Goal: Task Accomplishment & Management: Use online tool/utility

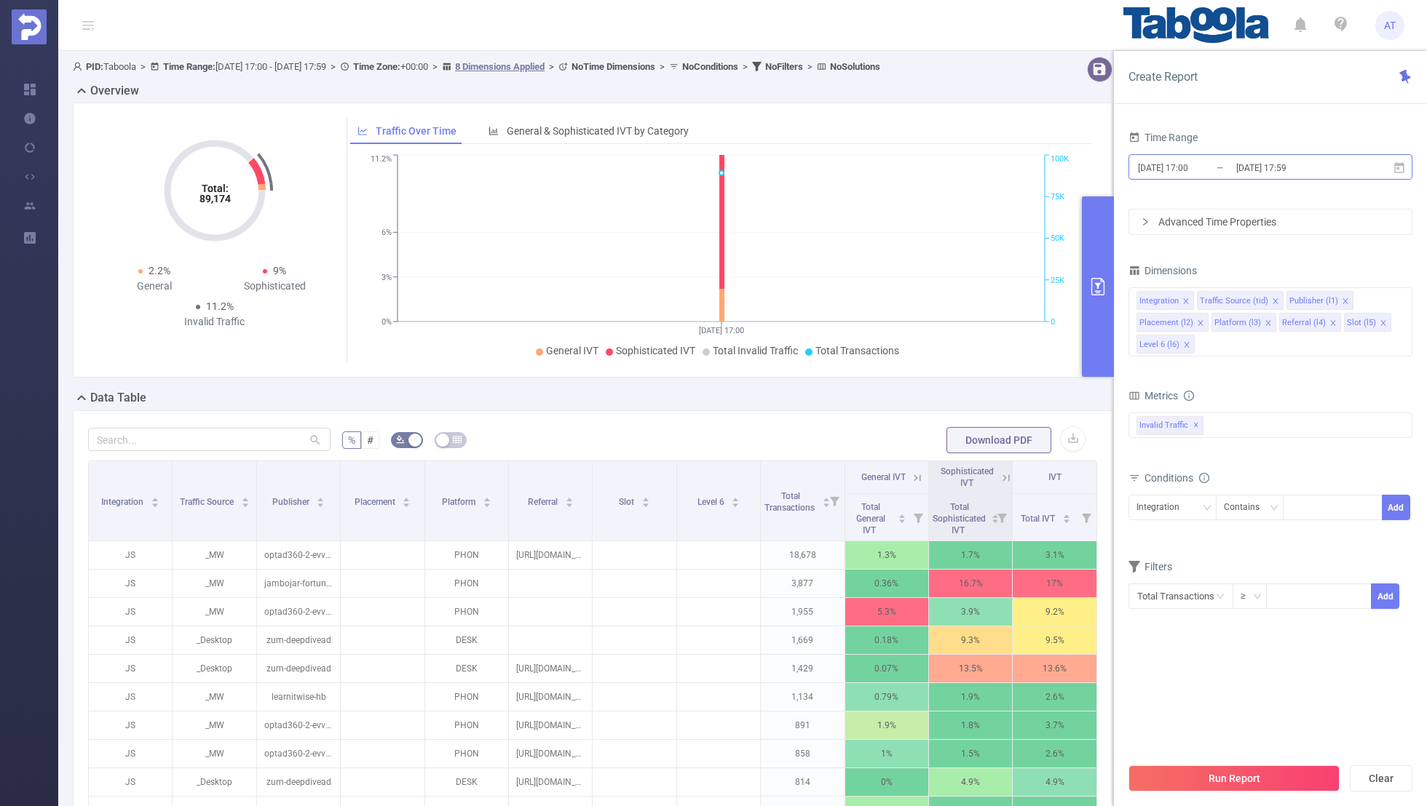
click at [1231, 168] on input "[DATE] 17:00" at bounding box center [1195, 168] width 118 height 20
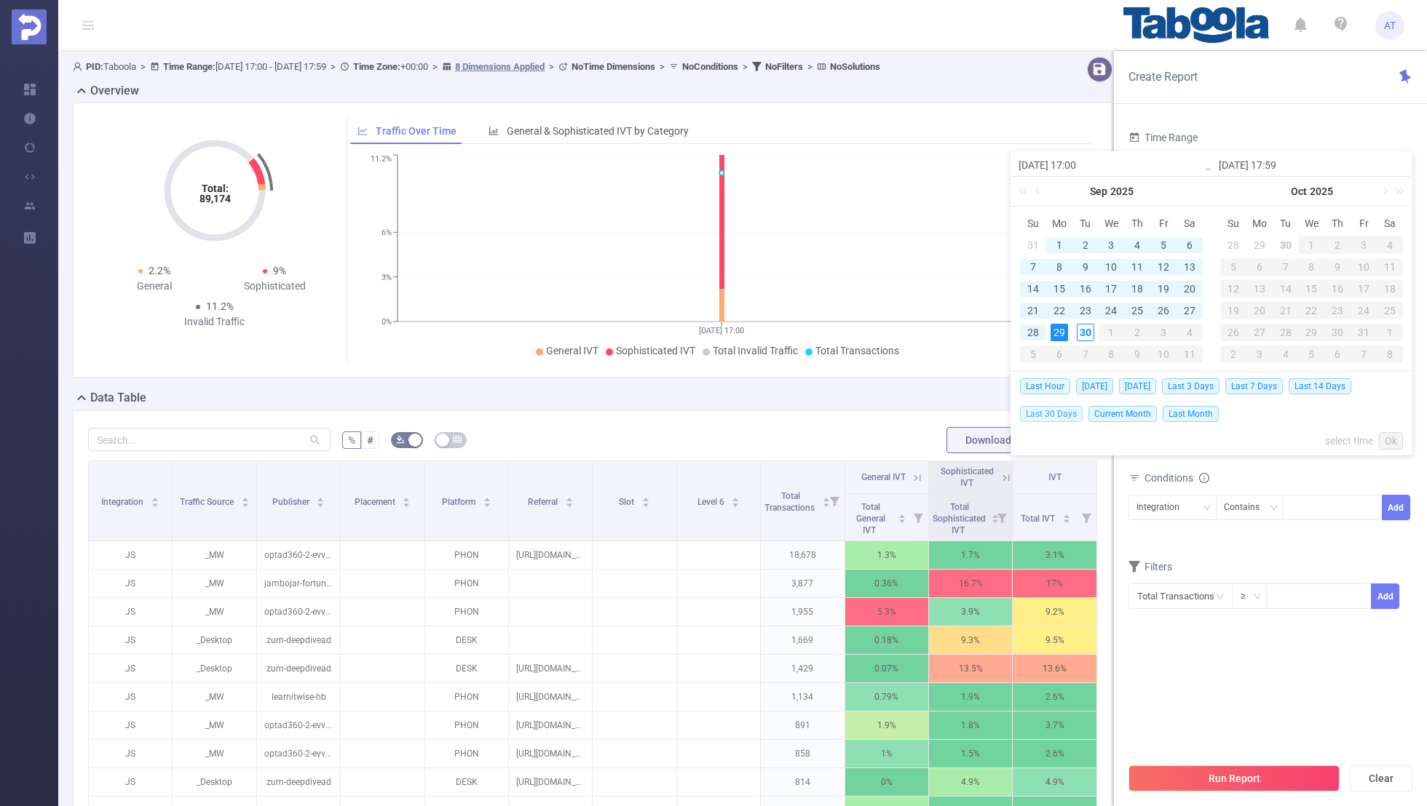
click at [1049, 412] on span "Last 30 Days" at bounding box center [1051, 414] width 63 height 16
type input "[DATE] 00:00"
type input "[DATE] 23:59"
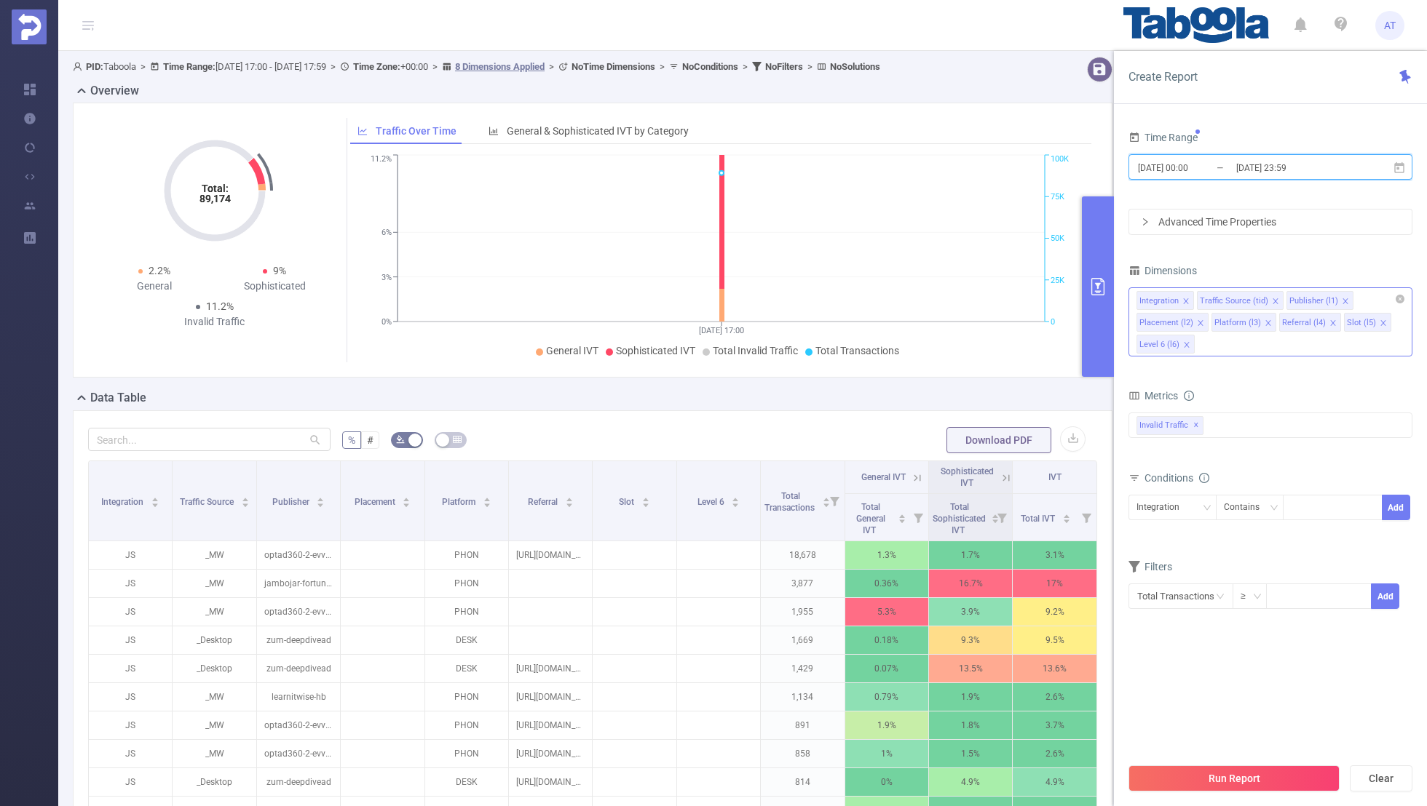
click at [1185, 301] on icon "icon: close" at bounding box center [1185, 301] width 7 height 7
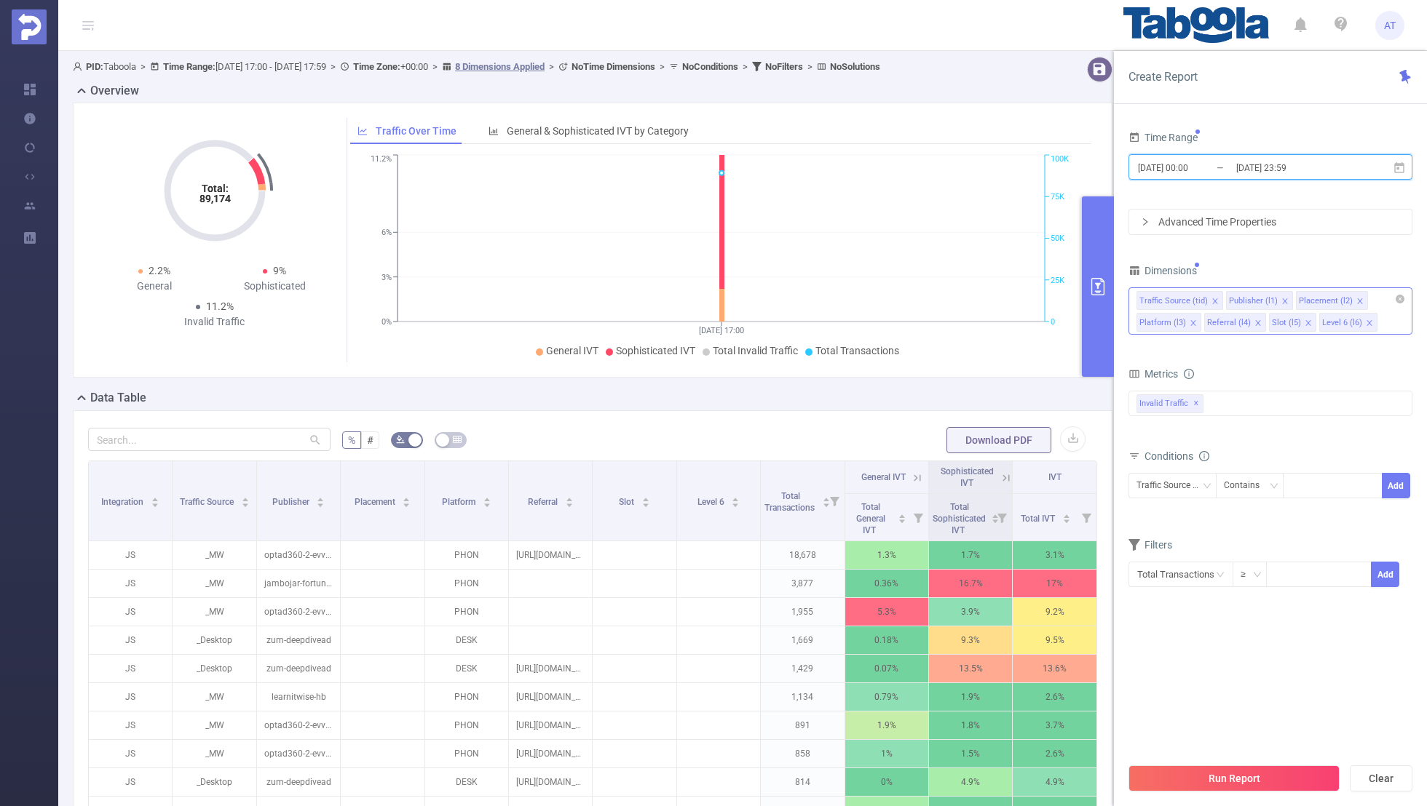
click at [1211, 298] on icon "icon: close" at bounding box center [1214, 301] width 7 height 7
click at [1267, 298] on icon "icon: close" at bounding box center [1269, 300] width 5 height 5
click at [1261, 298] on icon "icon: close" at bounding box center [1262, 301] width 7 height 7
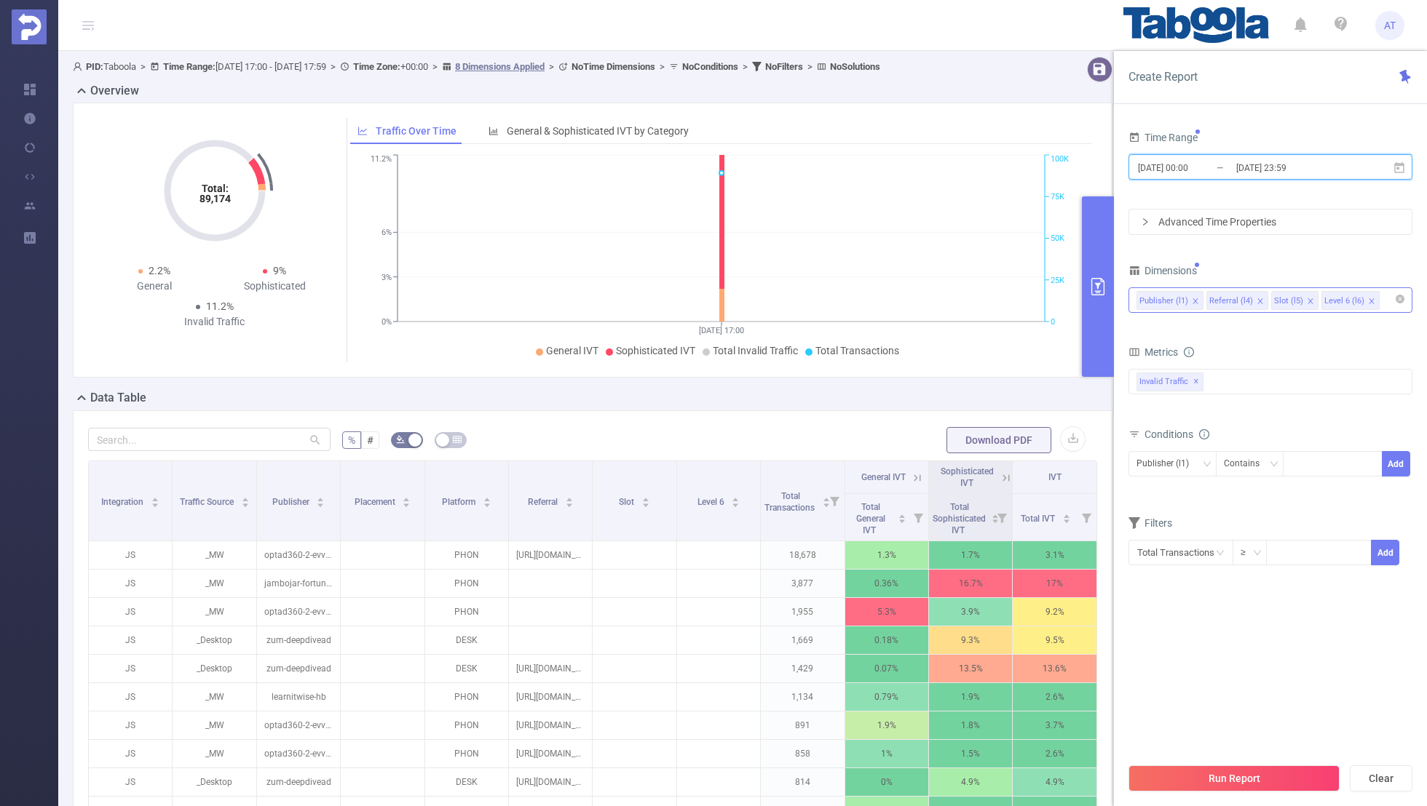
click at [1257, 298] on icon "icon: close" at bounding box center [1259, 300] width 5 height 5
click at [1243, 298] on icon "icon: close" at bounding box center [1245, 301] width 7 height 7
click at [1272, 248] on div "Time Range [DATE] 00:00 _ [DATE] 23:59 Advanced Time Properties Dimensions Publ…" at bounding box center [1270, 355] width 284 height 457
click at [1312, 467] on div at bounding box center [1332, 464] width 84 height 24
paste input "theweatherchannelinternational-[GEOGRAPHIC_DATA]"
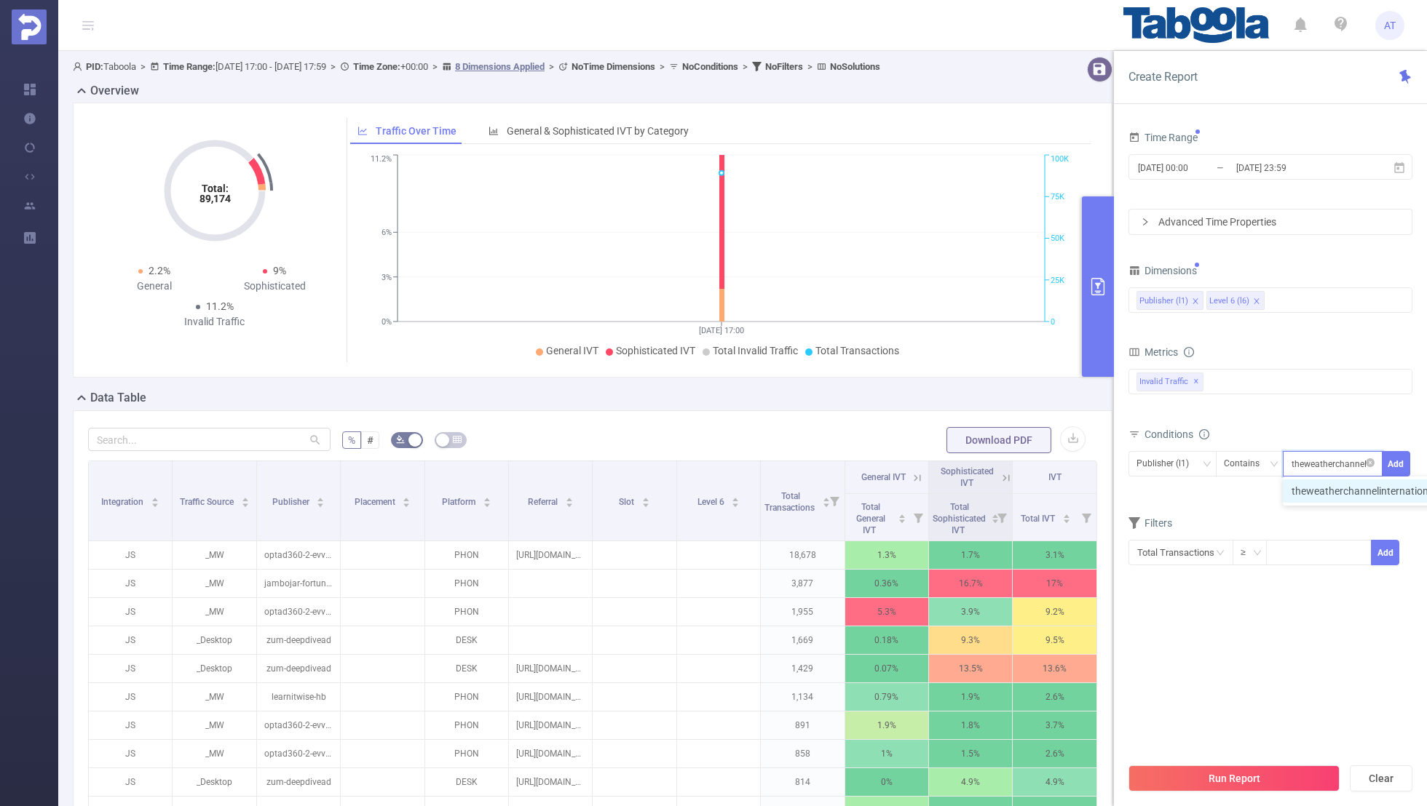
scroll to position [0, 76]
type input "theweatherchannelinternational-[GEOGRAPHIC_DATA]"
click at [1402, 467] on button "Add" at bounding box center [1395, 463] width 28 height 25
click at [1309, 529] on form "Dimensions Publisher (l1) Level 6 (l6) Metrics bp_total brand-safety brand_is_s…" at bounding box center [1270, 435] width 284 height 349
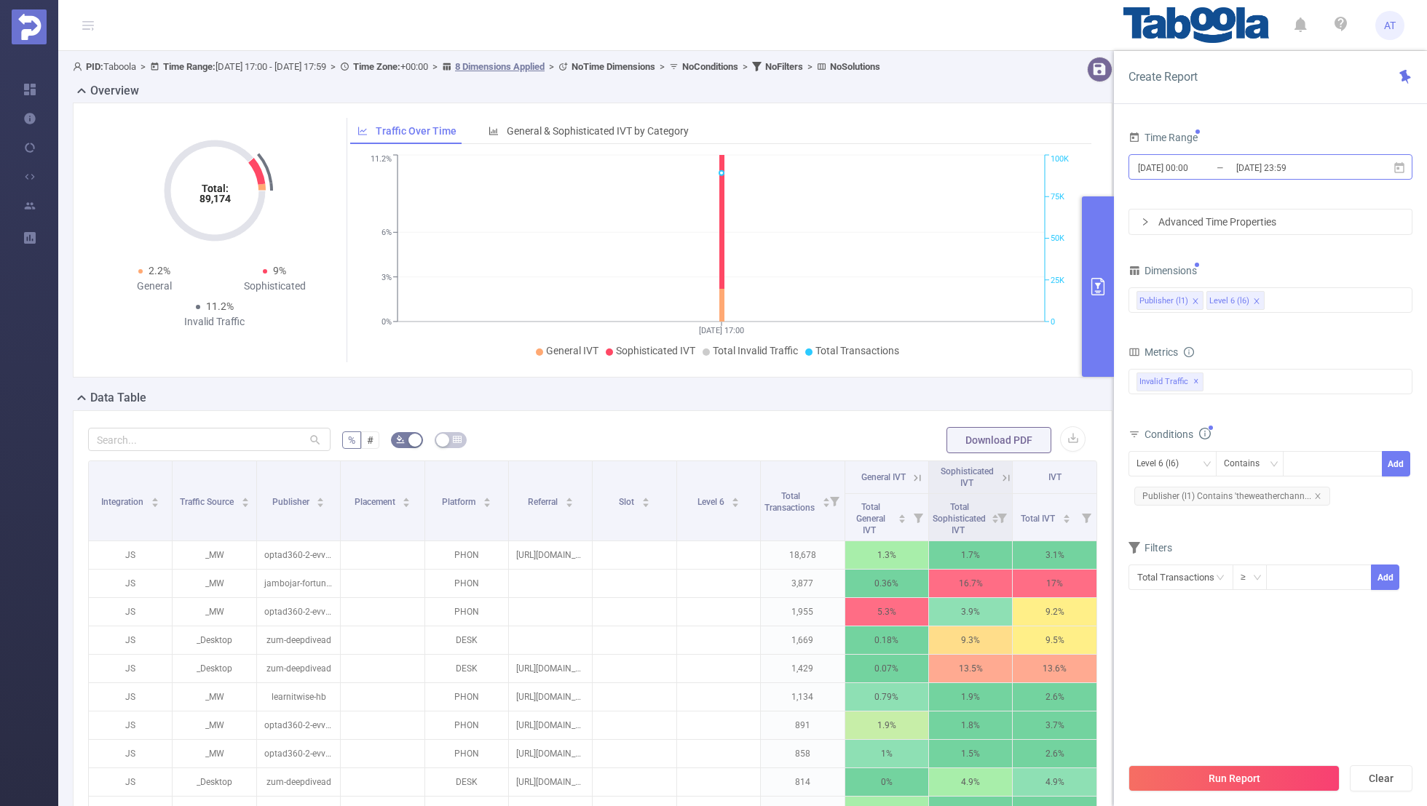
click at [1197, 172] on input "[DATE] 00:00" at bounding box center [1195, 168] width 118 height 20
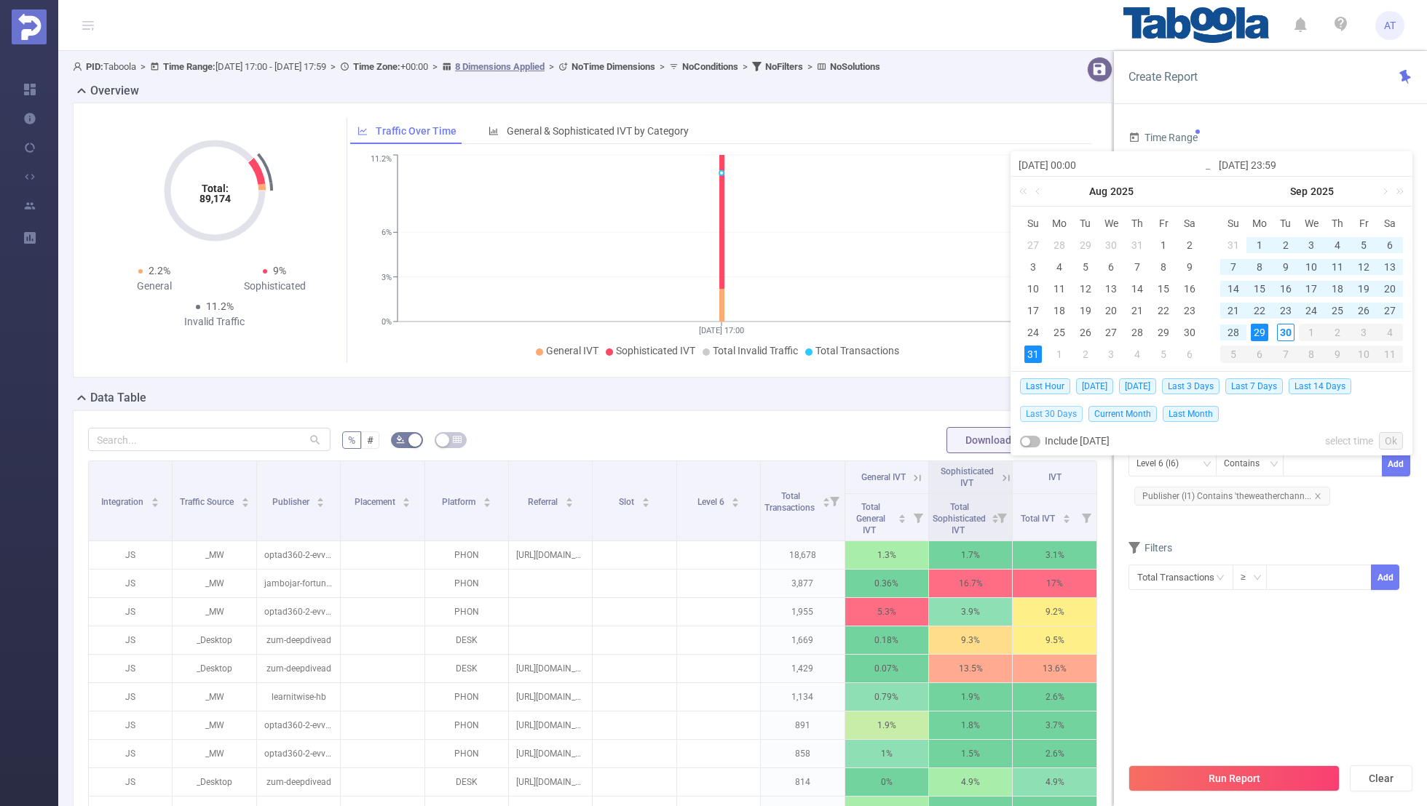
click at [1047, 410] on span "Last 30 Days" at bounding box center [1051, 414] width 63 height 16
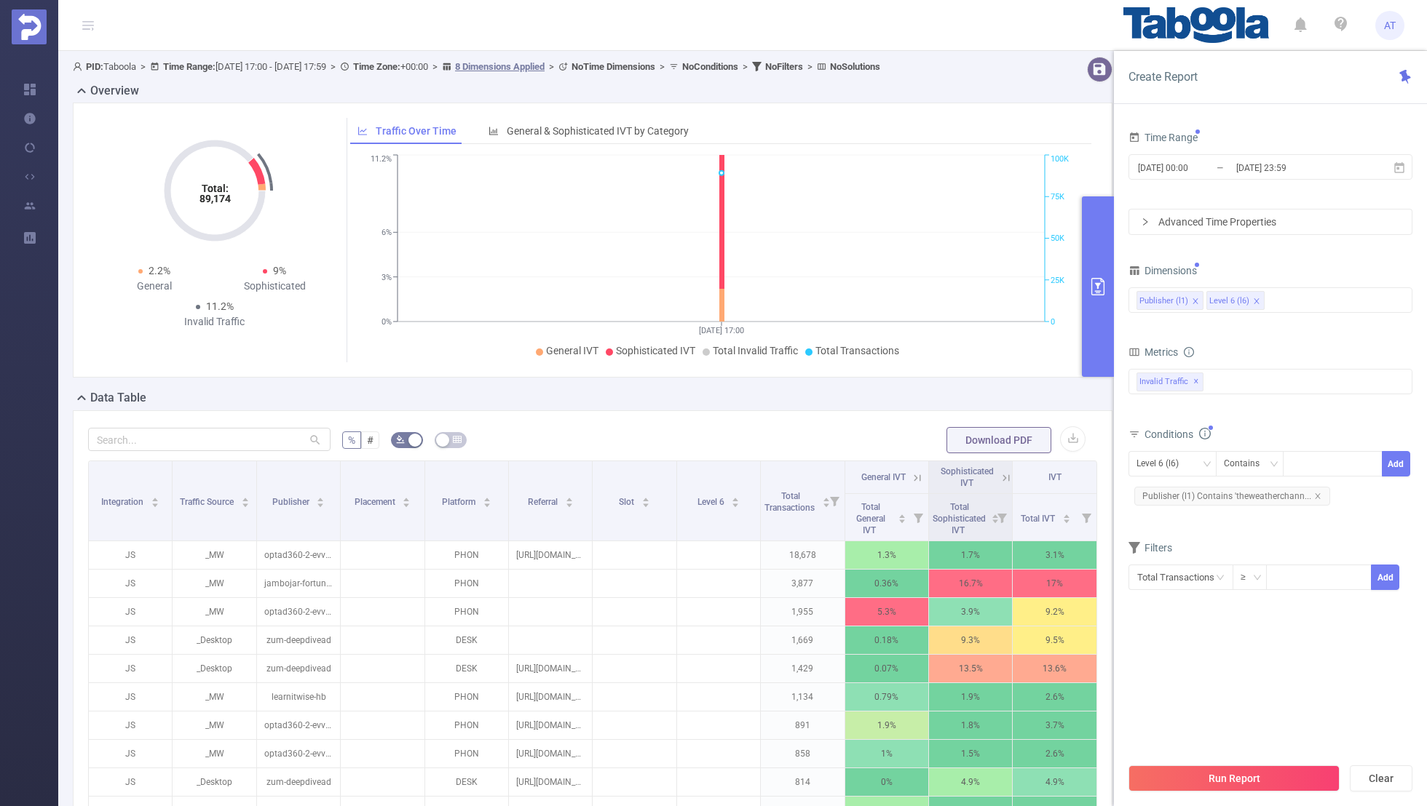
click at [1175, 622] on div "Time Range [DATE] 00:00 _ [DATE] 23:59 Advanced Time Properties Dimensions Publ…" at bounding box center [1270, 376] width 284 height 499
click at [1214, 778] on button "Run Report" at bounding box center [1233, 779] width 211 height 26
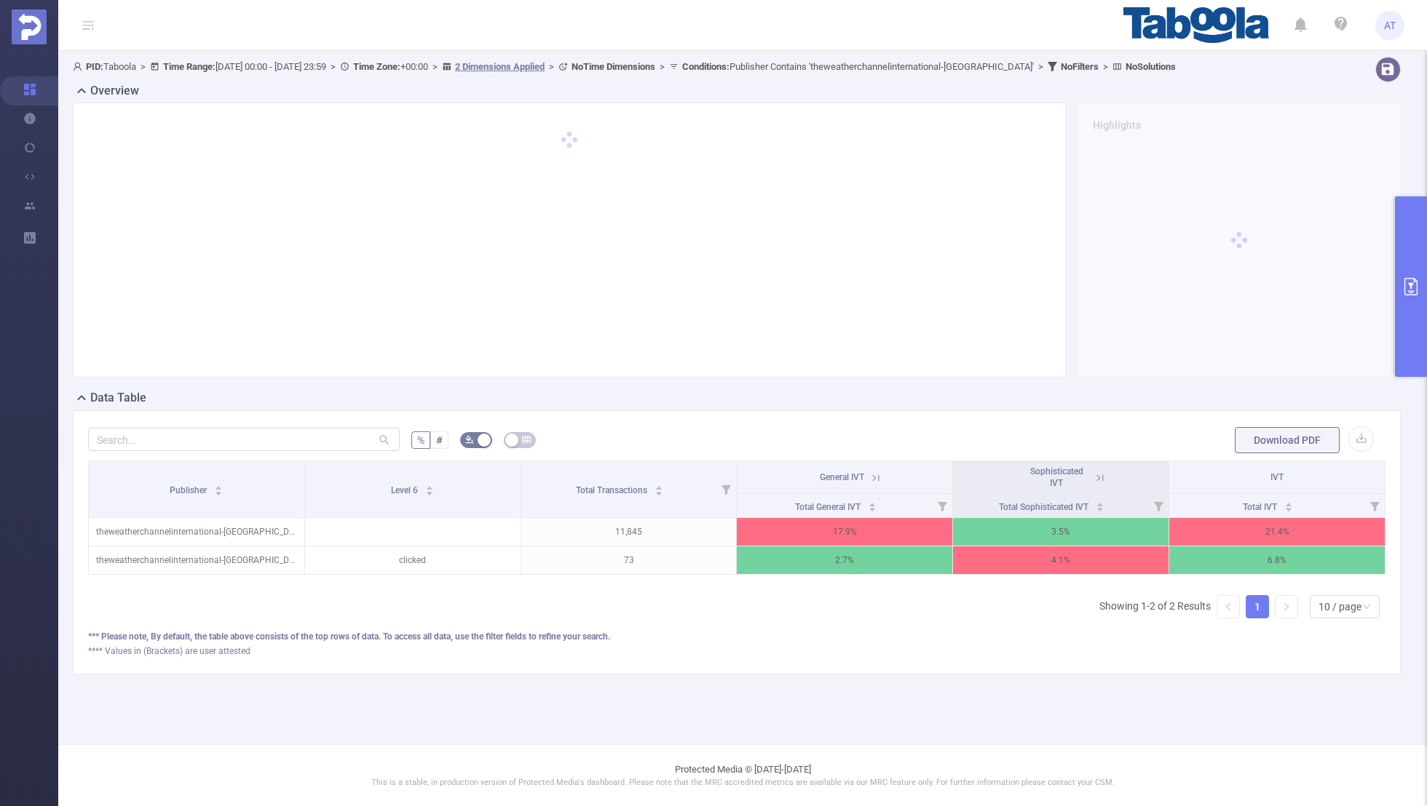
click at [1407, 278] on icon "primary" at bounding box center [1410, 286] width 13 height 17
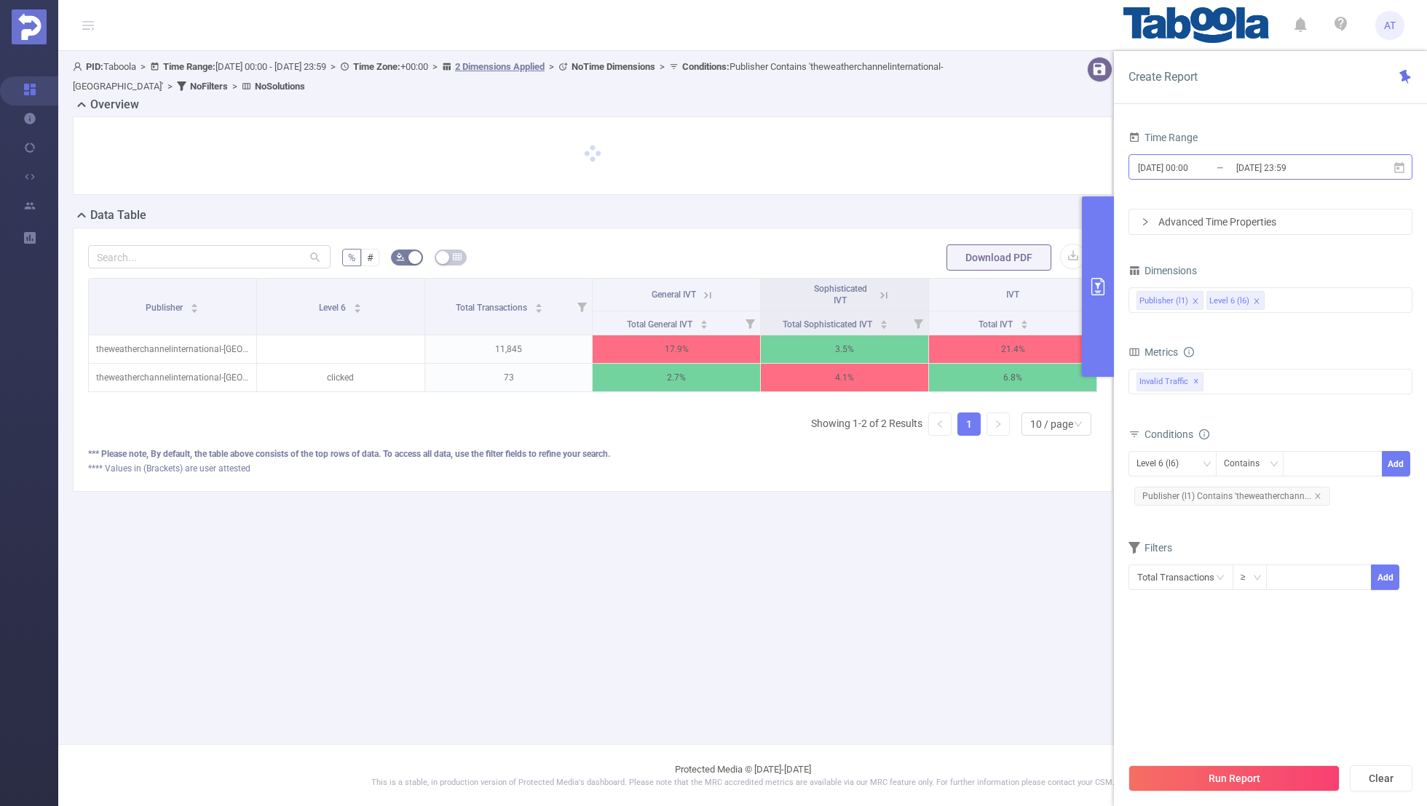
click at [1242, 167] on input "[DATE] 23:59" at bounding box center [1293, 168] width 118 height 20
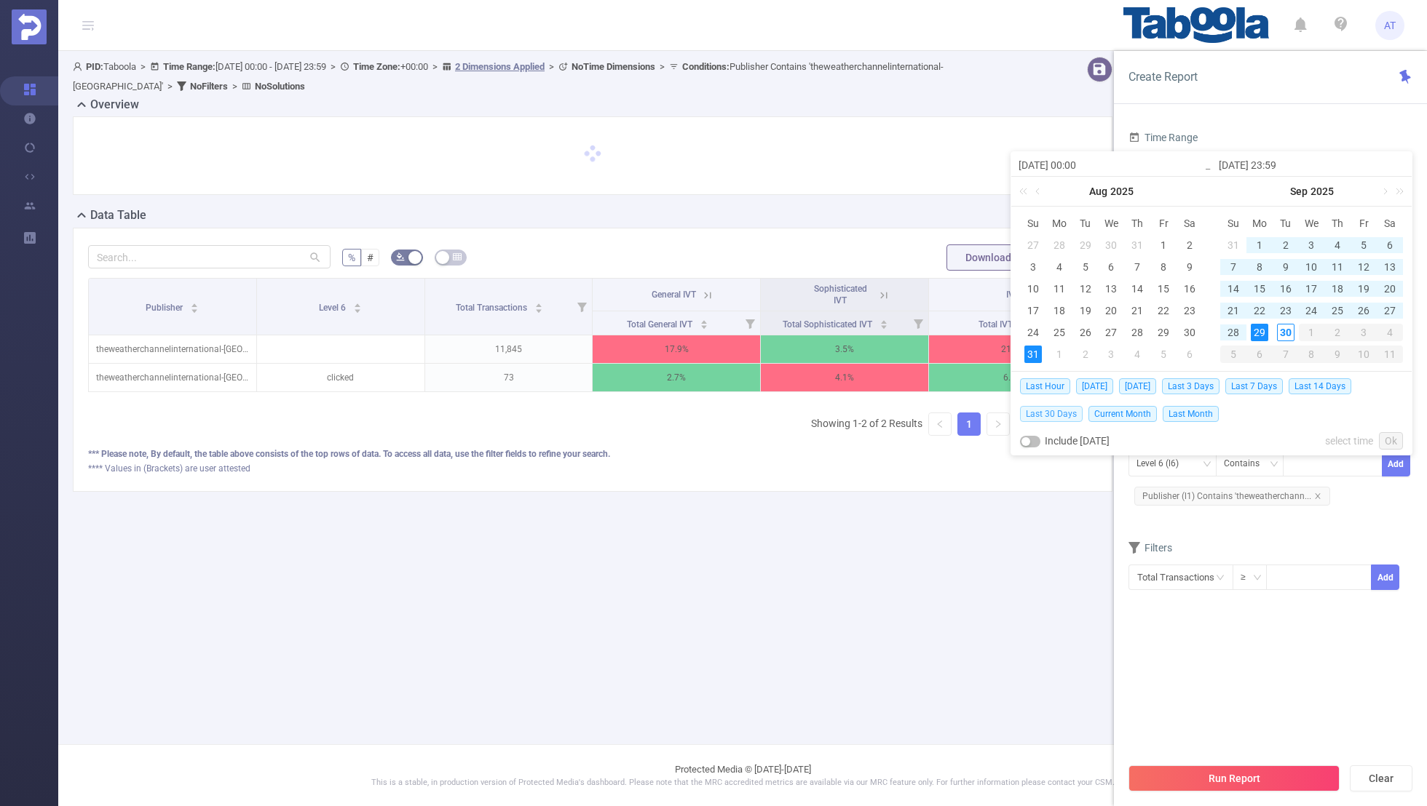
click at [1035, 412] on span "Last 30 Days" at bounding box center [1051, 414] width 63 height 16
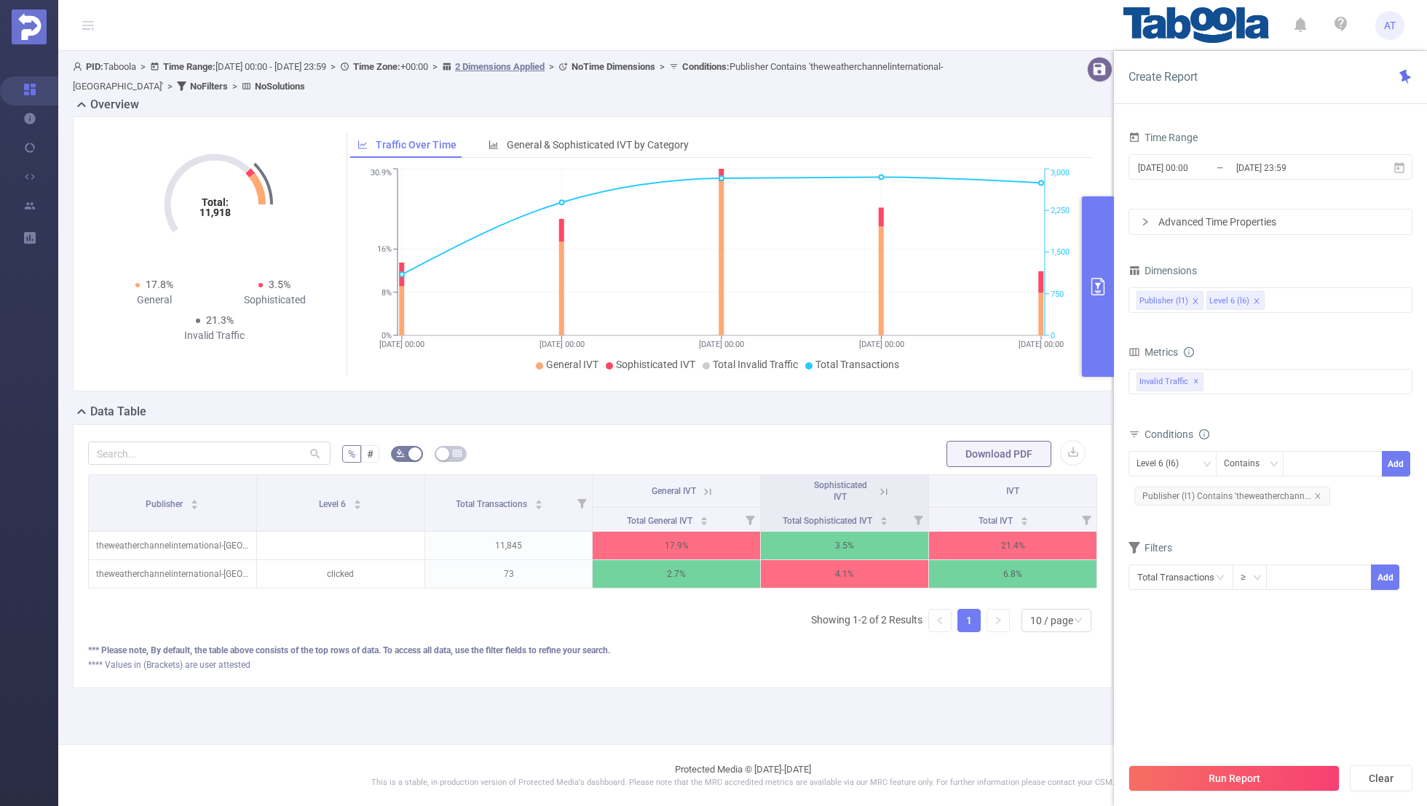
click at [1207, 634] on section "Time Range [DATE] 00:00 _ [DATE] 23:59 Advanced Time Properties Dimensions Publ…" at bounding box center [1270, 441] width 284 height 628
click at [1214, 167] on input "[DATE] 00:00" at bounding box center [1195, 168] width 118 height 20
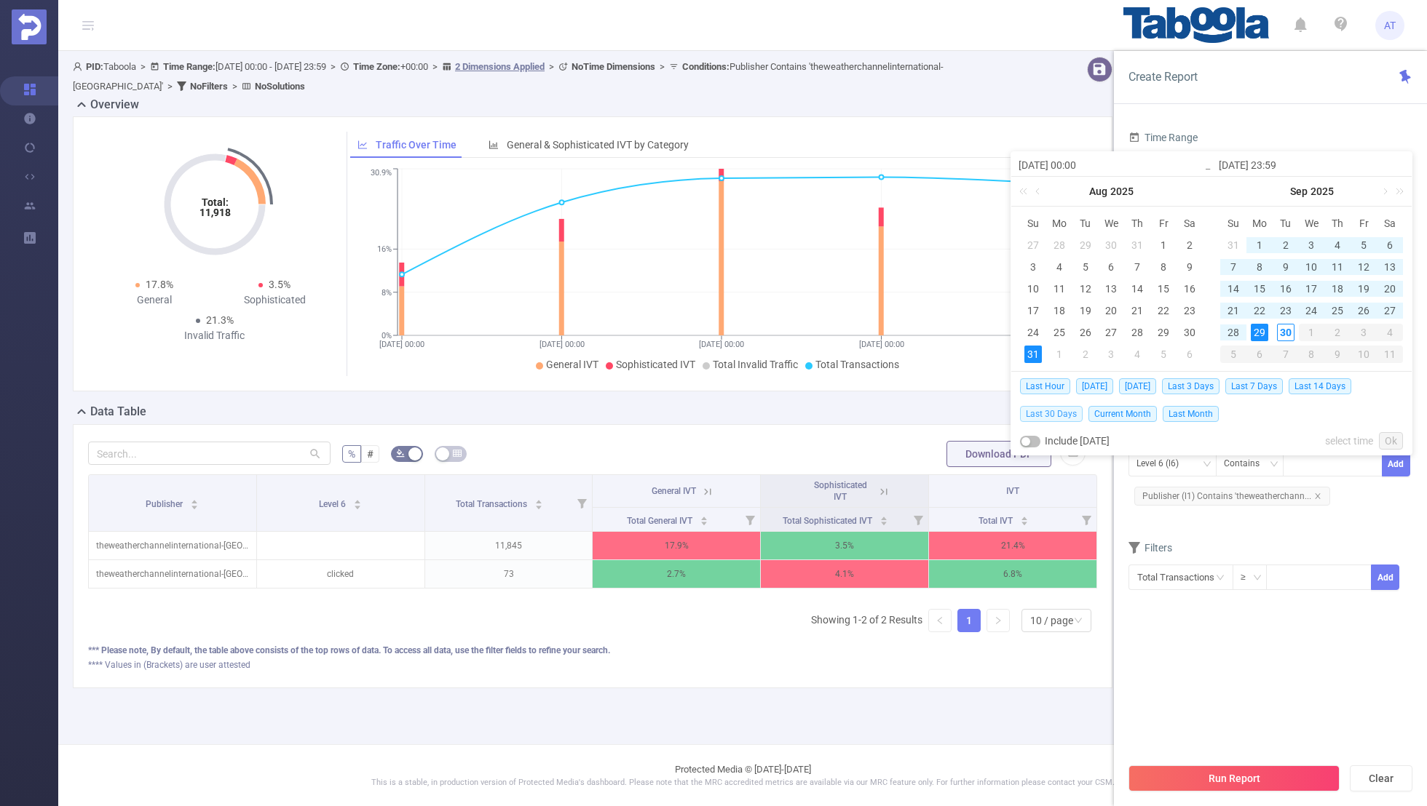
click at [1063, 410] on span "Last 30 Days" at bounding box center [1051, 414] width 63 height 16
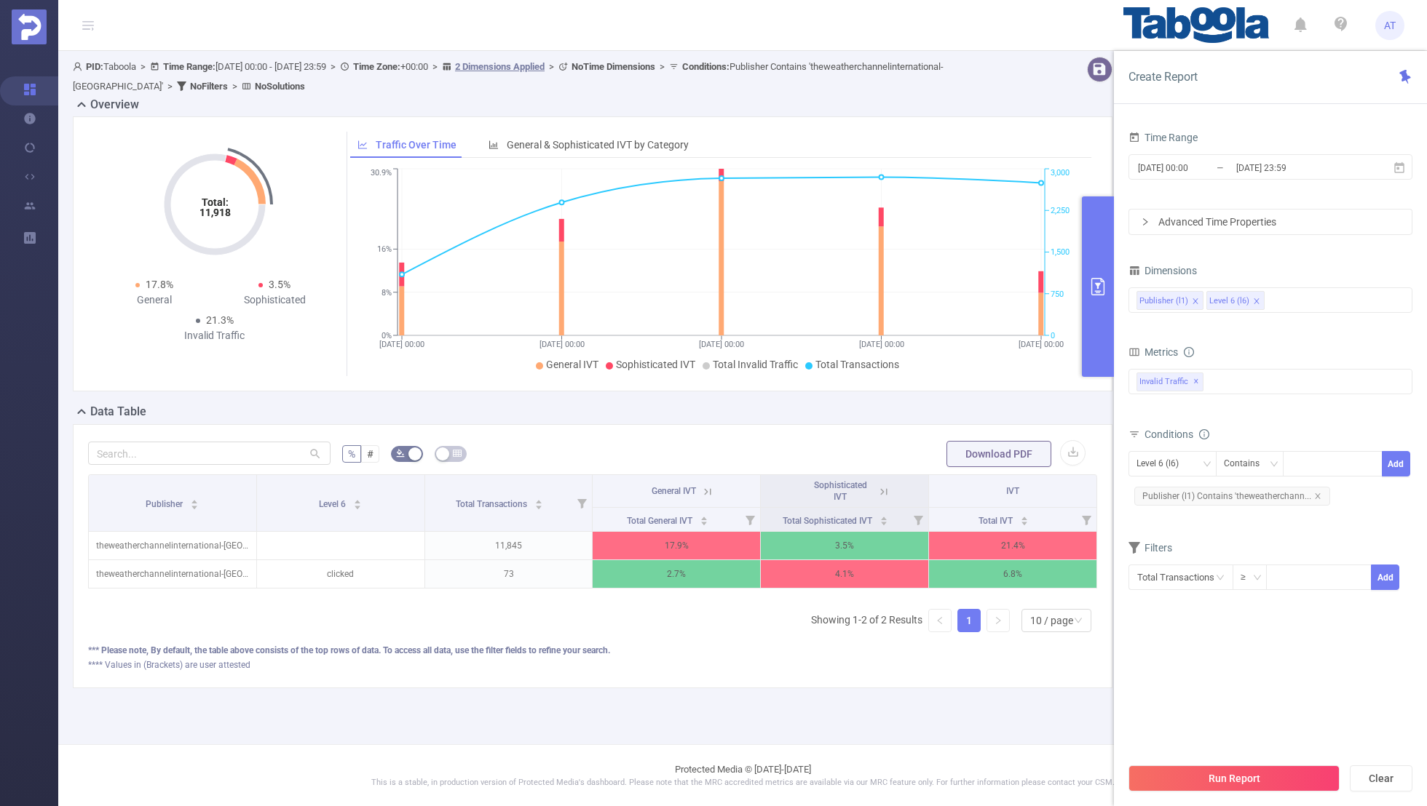
click at [1238, 698] on section "Time Range [DATE] 00:00 _ [DATE] 23:59 Advanced Time Properties Dimensions Publ…" at bounding box center [1270, 441] width 284 height 628
click at [1234, 780] on button "Run Report" at bounding box center [1233, 779] width 211 height 26
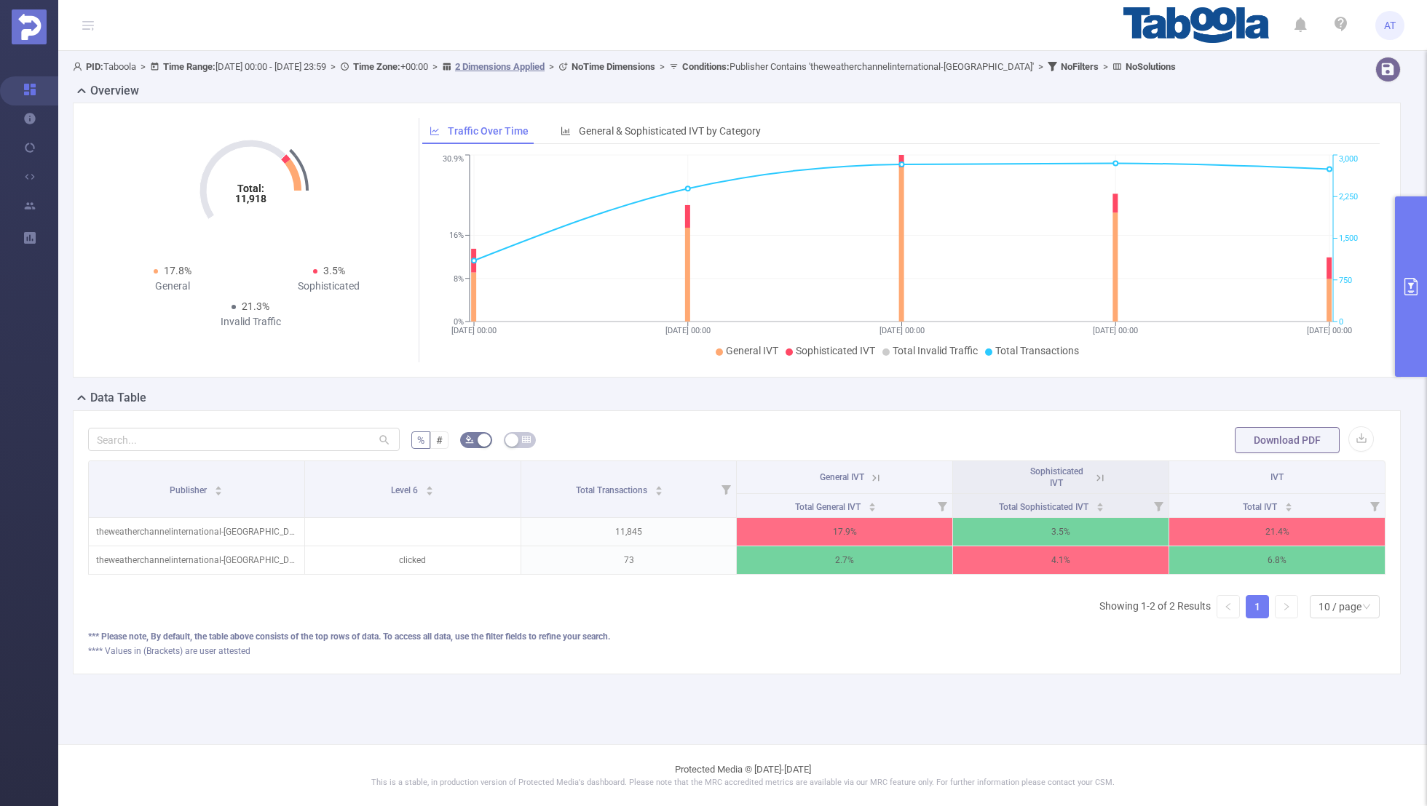
click at [1421, 281] on button "primary" at bounding box center [1411, 287] width 32 height 181
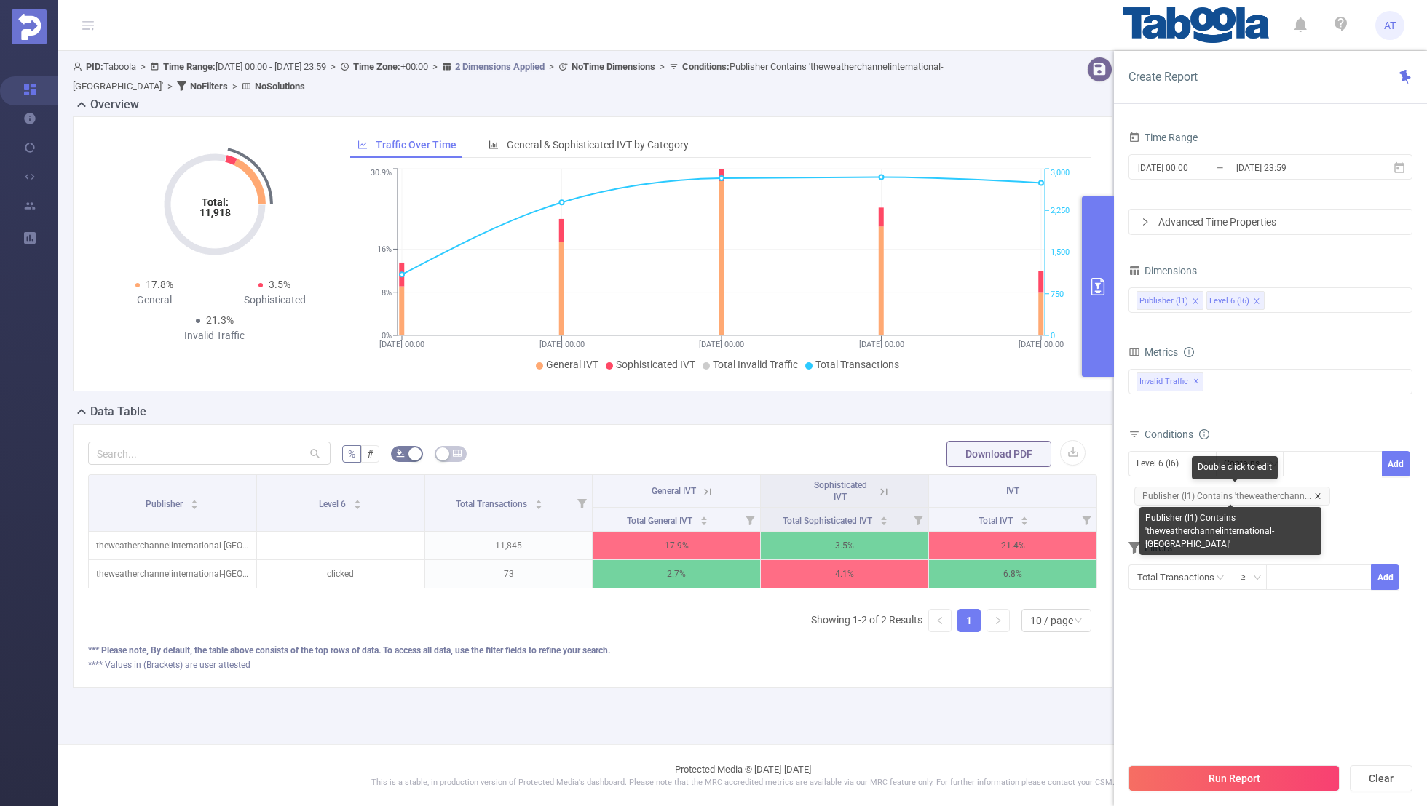
click at [1314, 493] on icon "icon: close" at bounding box center [1317, 496] width 7 height 7
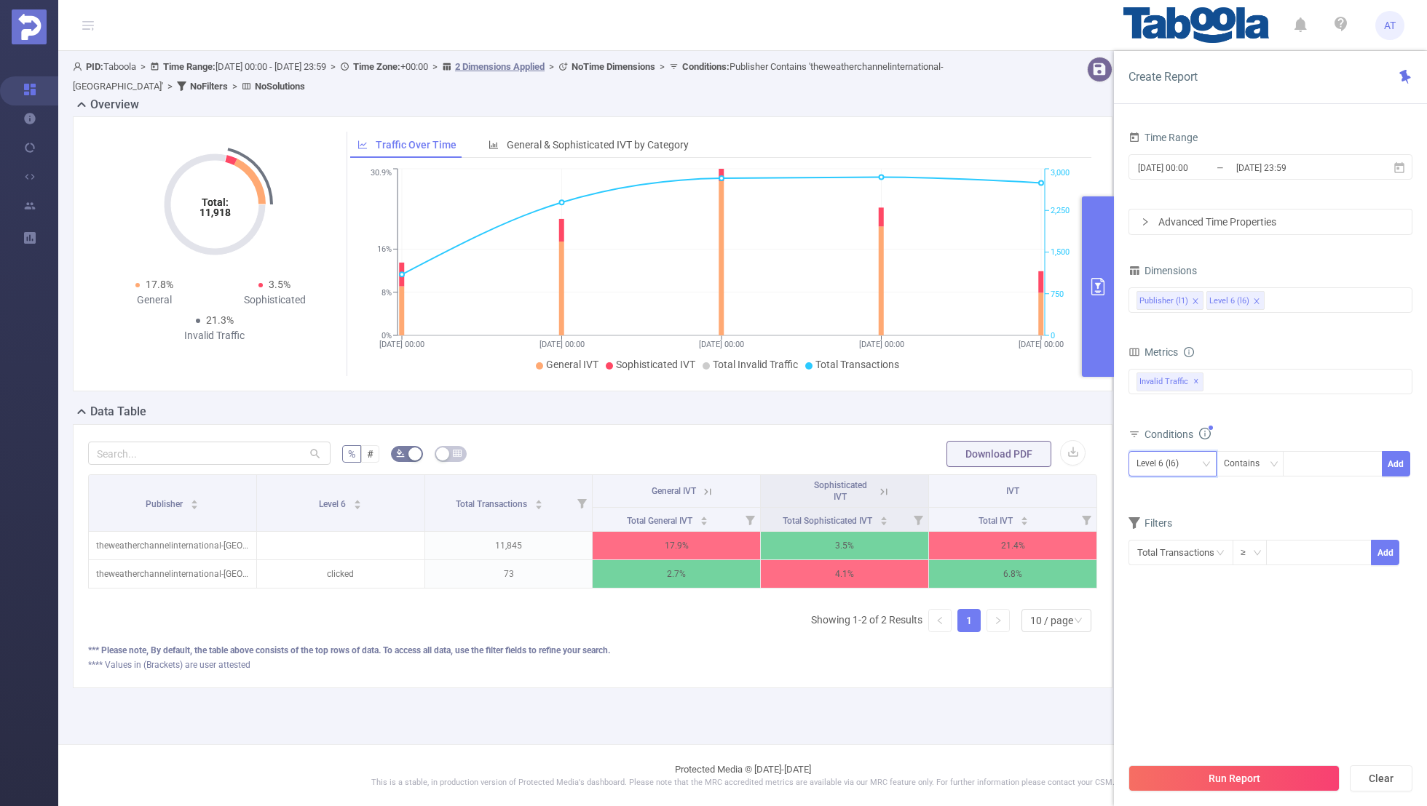
click at [1169, 457] on div "Level 6 (l6)" at bounding box center [1162, 464] width 52 height 24
click at [1168, 487] on li "Publisher (l1)" at bounding box center [1172, 491] width 88 height 23
click at [1312, 461] on div at bounding box center [1332, 464] width 84 height 24
paste input "cashslide-app-android"
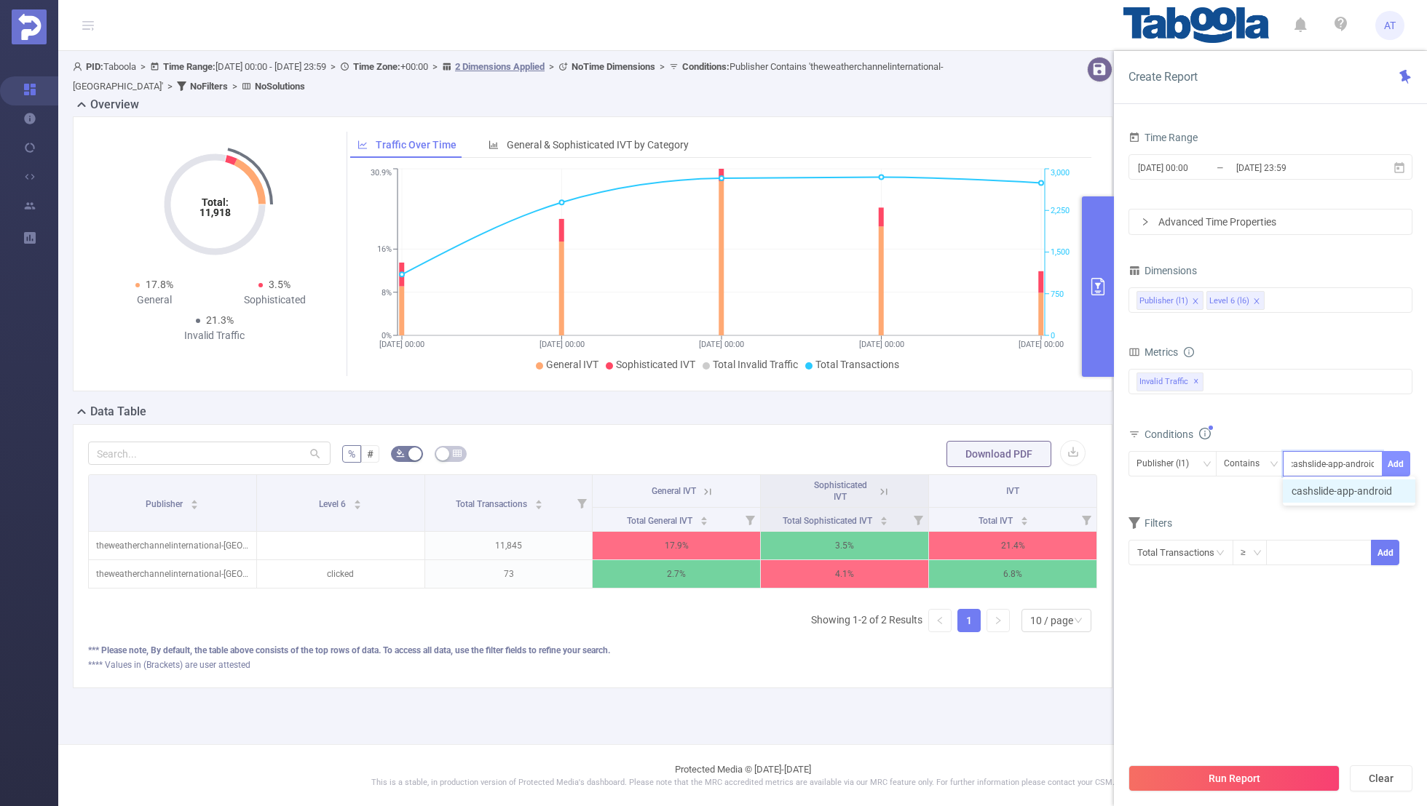
type input "cashslide-app-android"
click at [1397, 456] on button "Add" at bounding box center [1395, 463] width 28 height 25
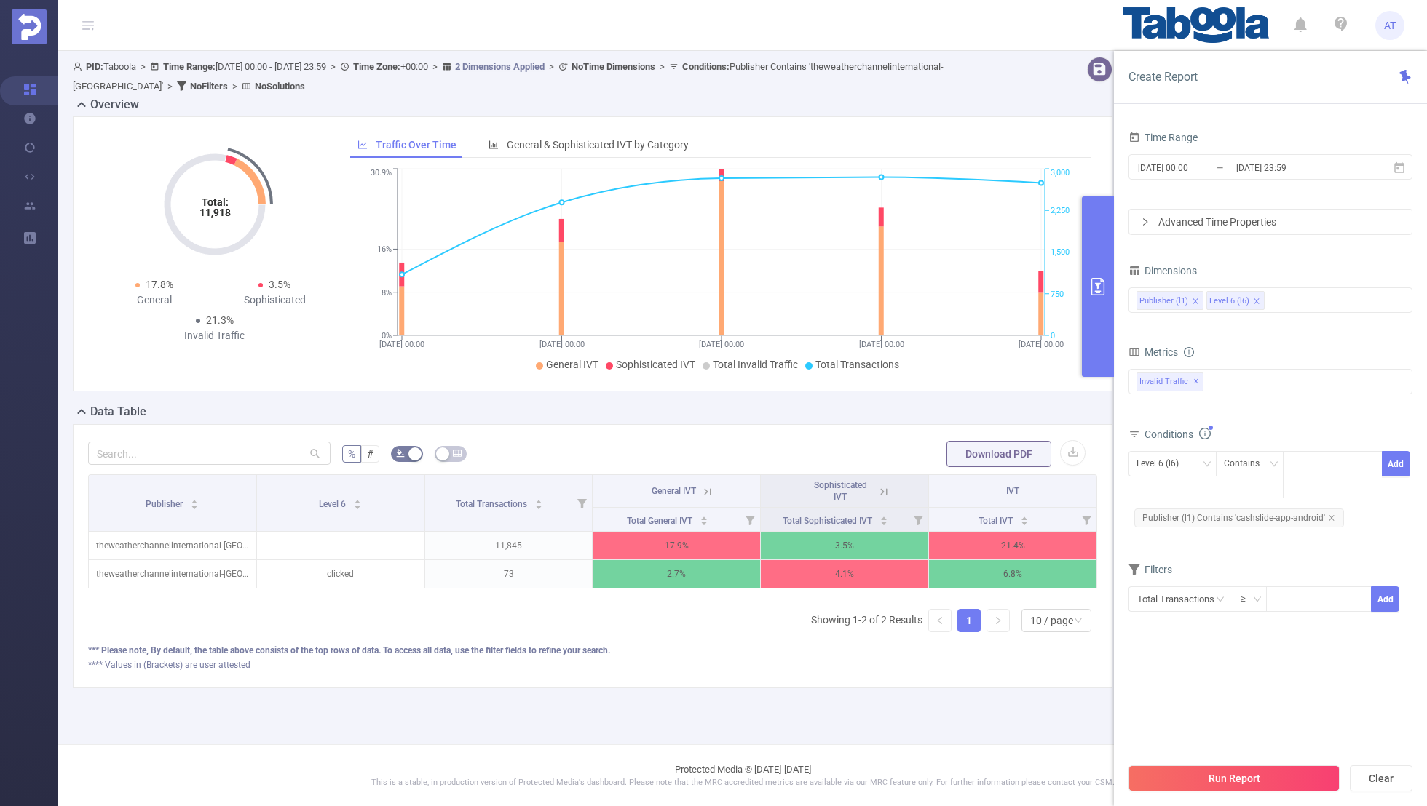
click at [1299, 518] on form "Dimensions Publisher (l1) Level 6 (l6) Metrics bp_total brand-safety brand_is_s…" at bounding box center [1270, 446] width 284 height 370
click at [1230, 183] on div "[DATE] 00:00 _ [DATE] 23:59" at bounding box center [1270, 168] width 284 height 34
click at [1229, 167] on input "[DATE] 00:00" at bounding box center [1195, 168] width 118 height 20
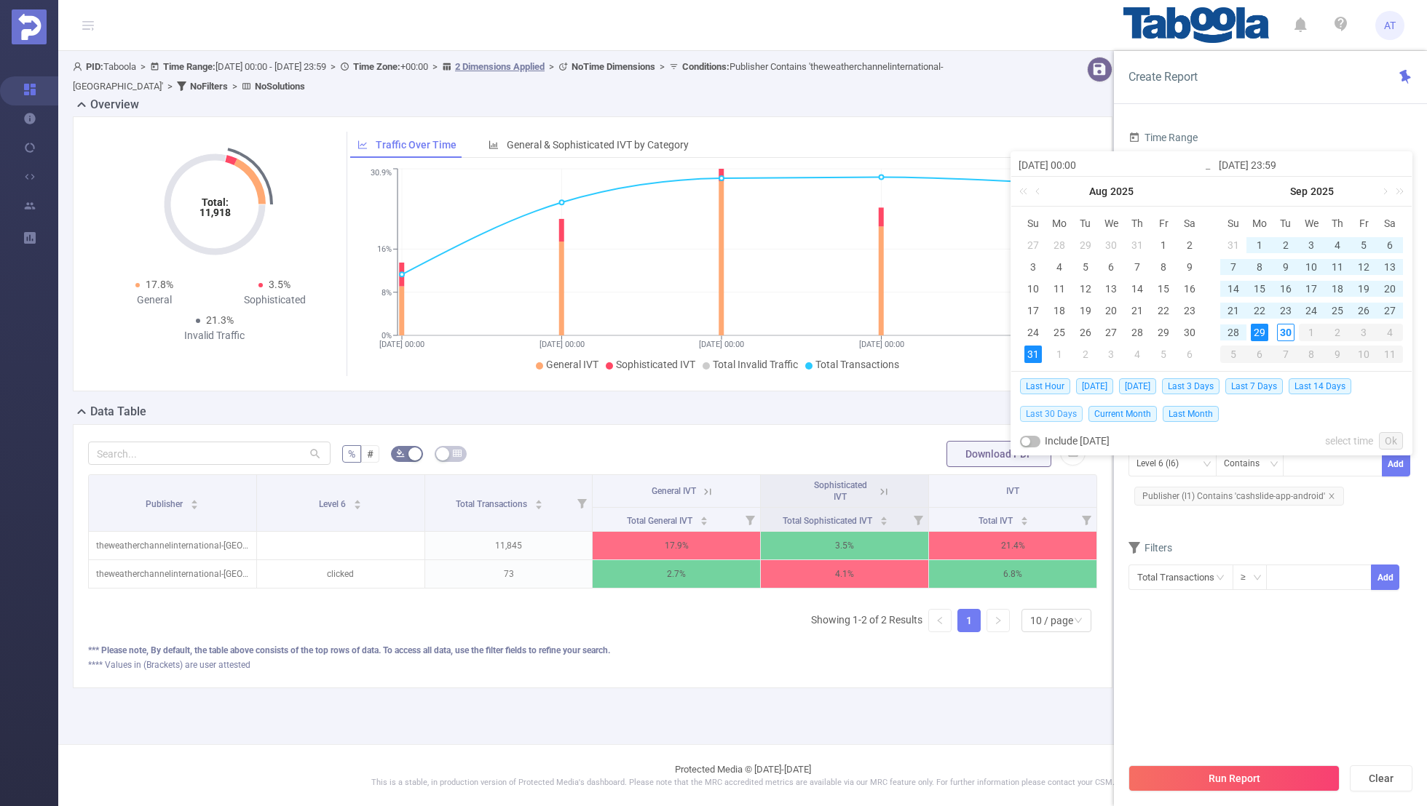
click at [1052, 409] on span "Last 30 Days" at bounding box center [1051, 414] width 63 height 16
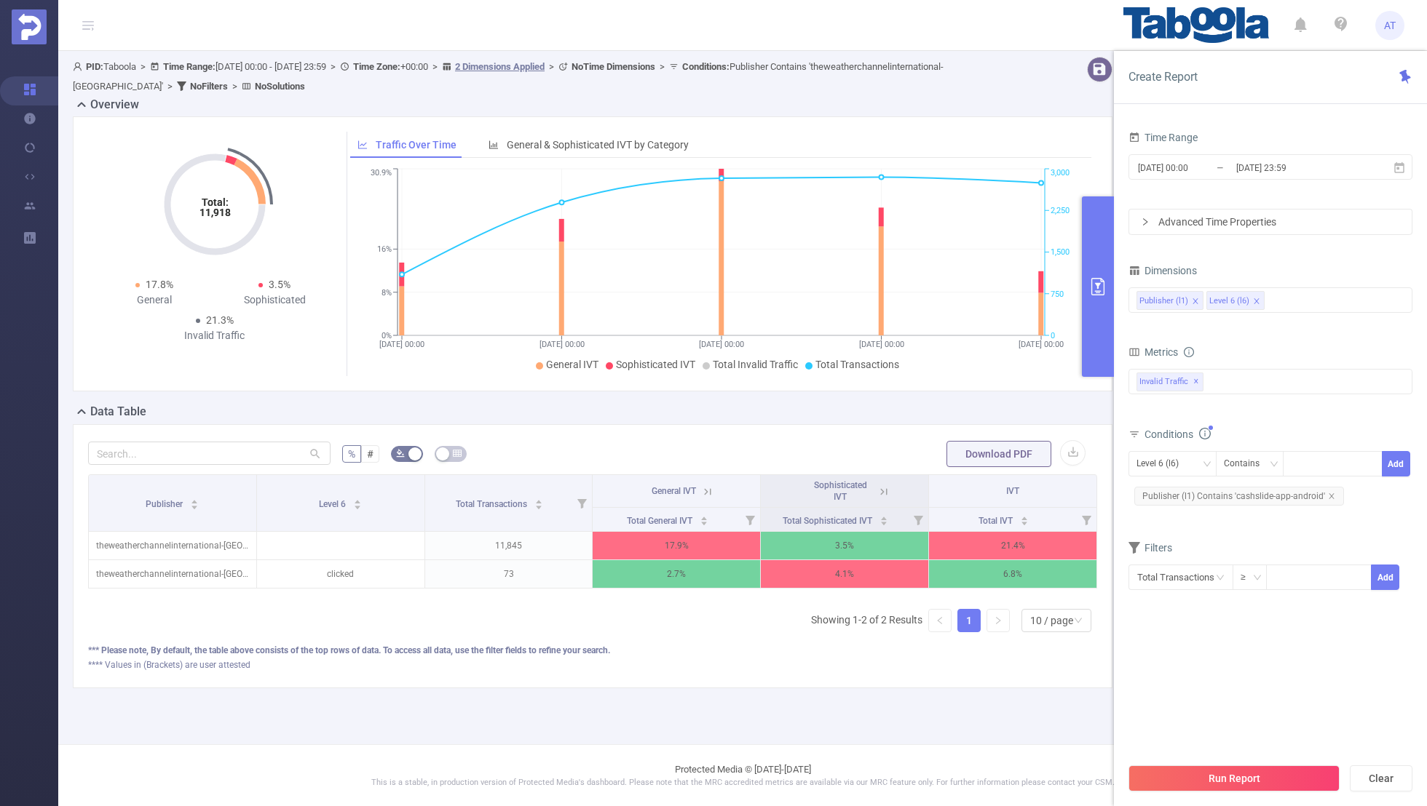
click at [1214, 707] on section "Time Range [DATE] 00:00 _ [DATE] 23:59 Advanced Time Properties Dimensions Publ…" at bounding box center [1270, 441] width 284 height 628
click at [1210, 774] on button "Run Report" at bounding box center [1233, 779] width 211 height 26
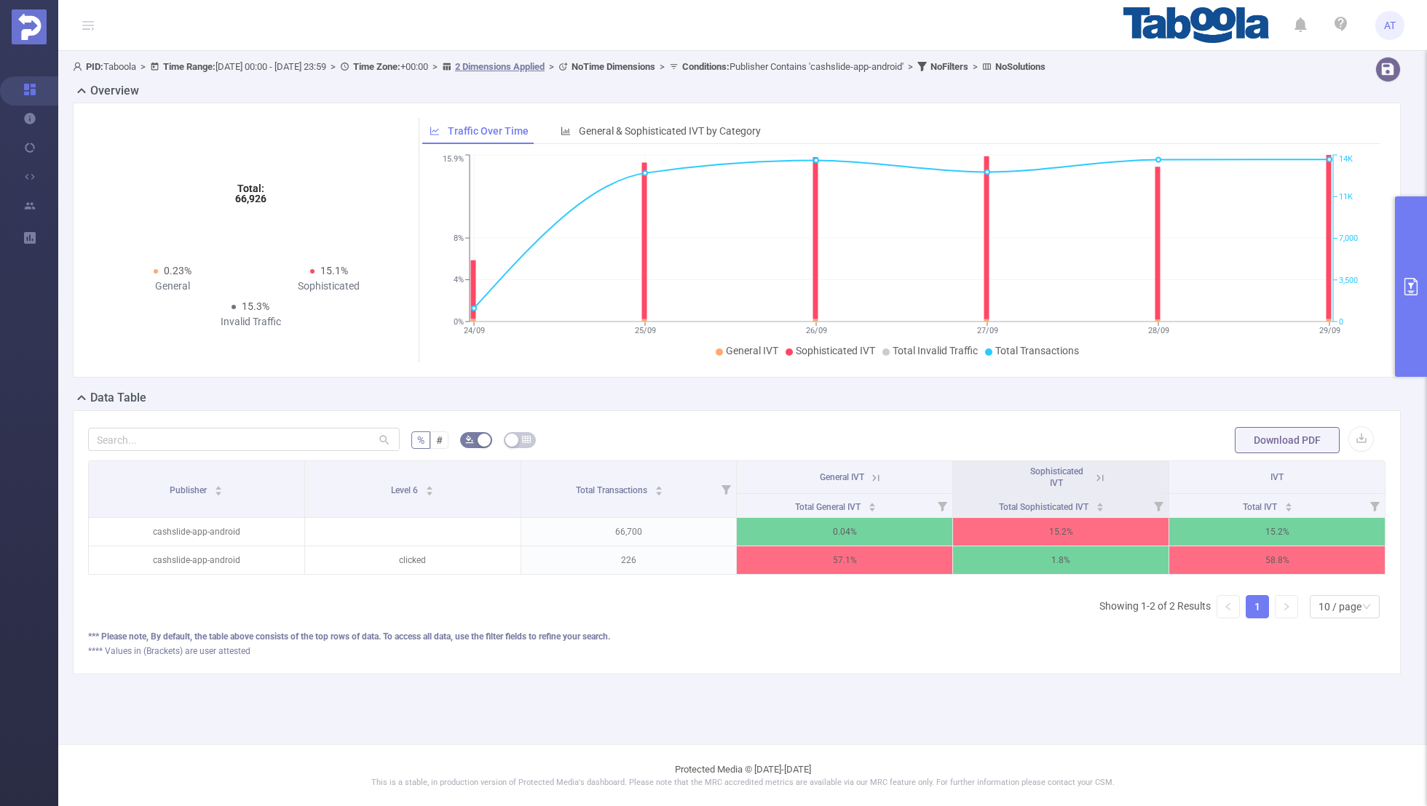
click at [1100, 474] on icon at bounding box center [1099, 478] width 13 height 13
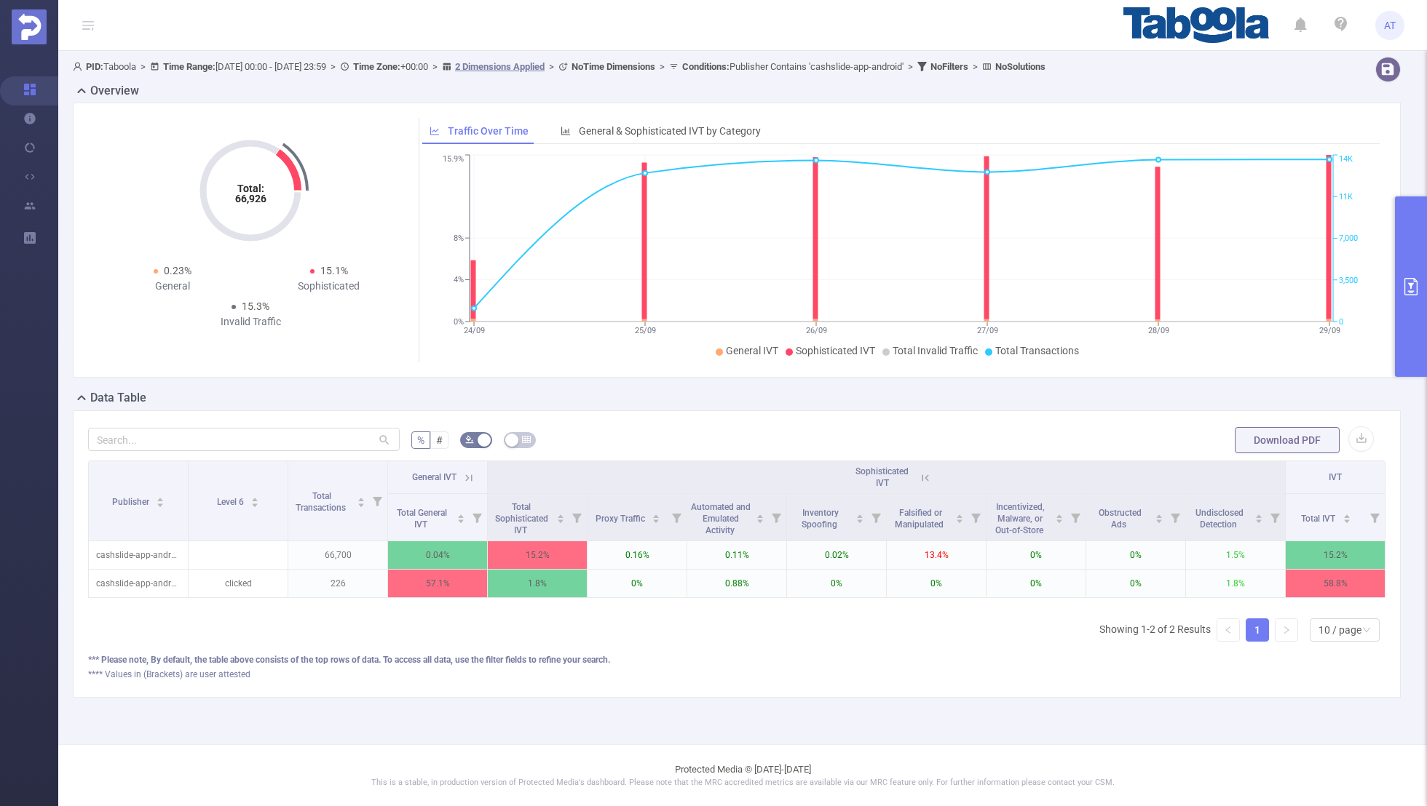
click at [469, 478] on icon at bounding box center [468, 478] width 13 height 13
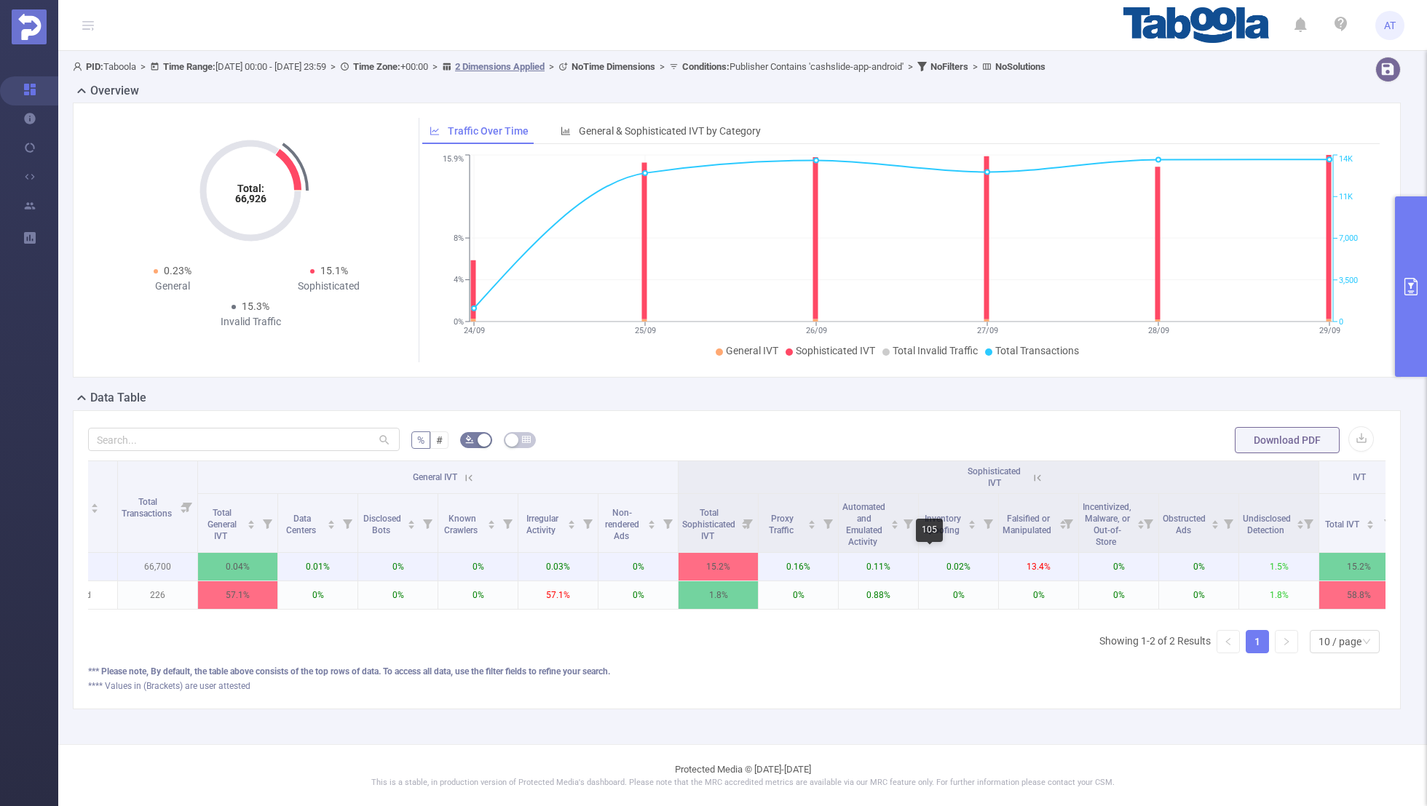
scroll to position [0, 147]
